Goal: Navigation & Orientation: Find specific page/section

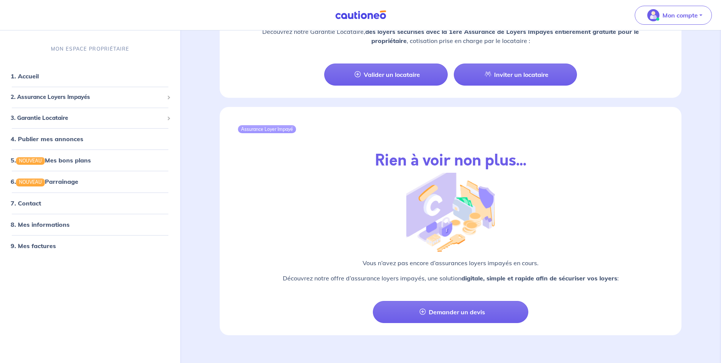
scroll to position [754, 0]
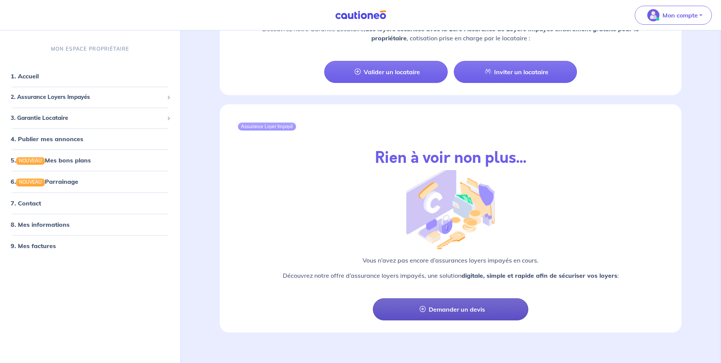
click at [450, 303] on link "Demander un devis" at bounding box center [450, 309] width 155 height 22
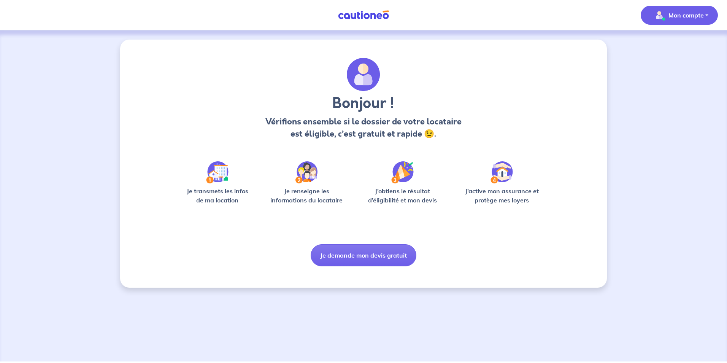
click at [688, 18] on p "Mon compte" at bounding box center [685, 15] width 35 height 9
click at [672, 46] on link "Mes informations" at bounding box center [671, 47] width 61 height 12
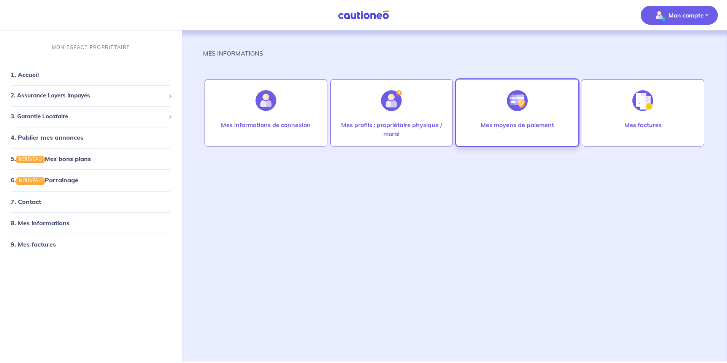
click at [517, 130] on div "Mes moyens de paiement" at bounding box center [517, 132] width 86 height 24
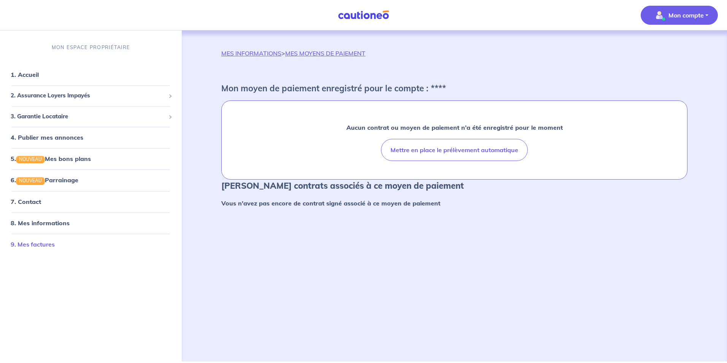
click at [37, 243] on link "9. Mes factures" at bounding box center [33, 244] width 44 height 8
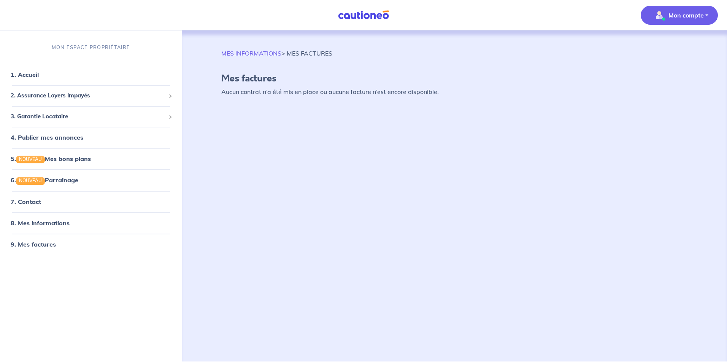
click at [357, 15] on img at bounding box center [363, 15] width 57 height 10
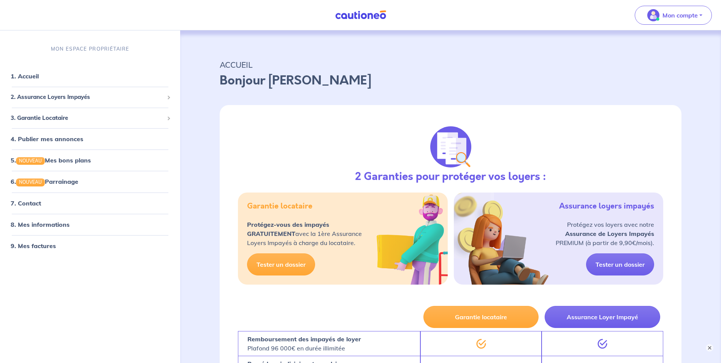
click at [370, 11] on img at bounding box center [360, 15] width 57 height 10
